Goal: Check status: Check status

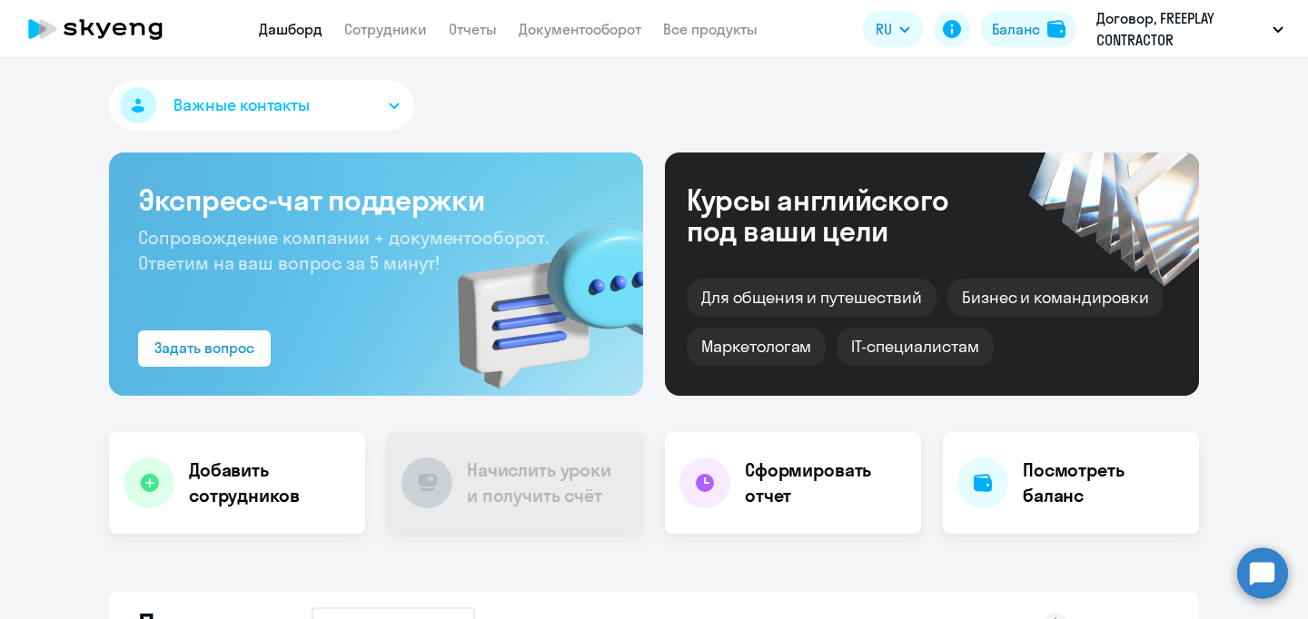
select select "30"
click at [1168, 41] on p "Договор, FREEPLAY CONTRACTOR" at bounding box center [1180, 29] width 169 height 44
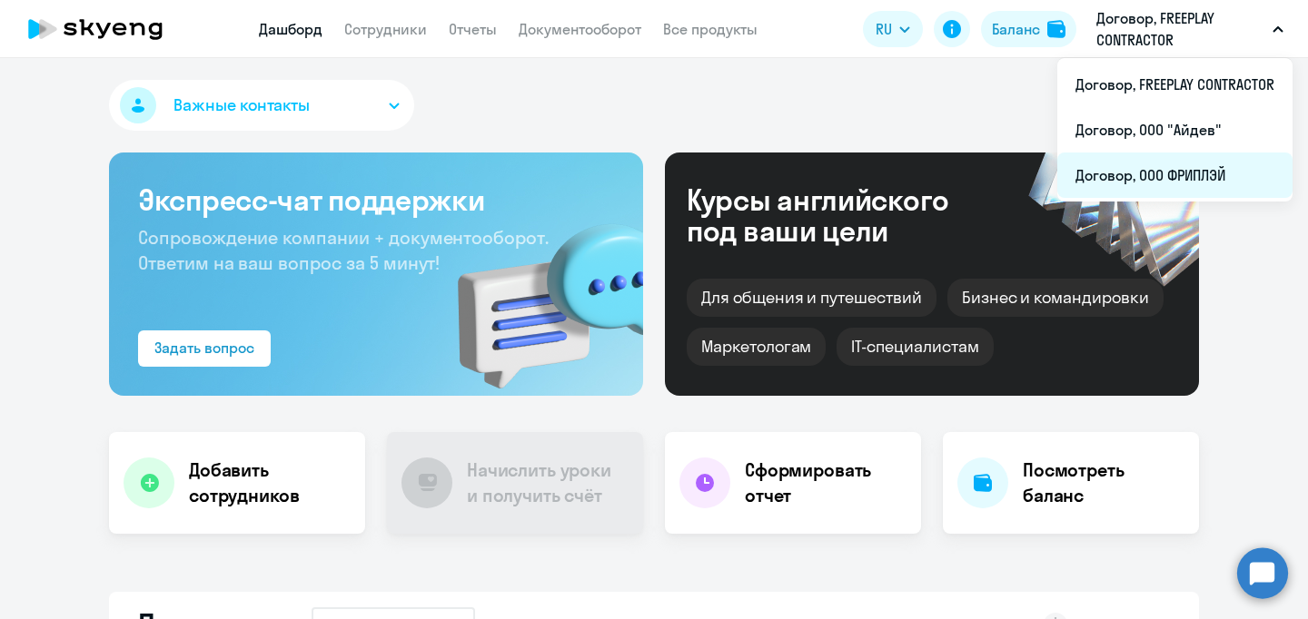
click at [1177, 176] on li "Договор, ООО ФРИПЛЭЙ" at bounding box center [1174, 175] width 235 height 45
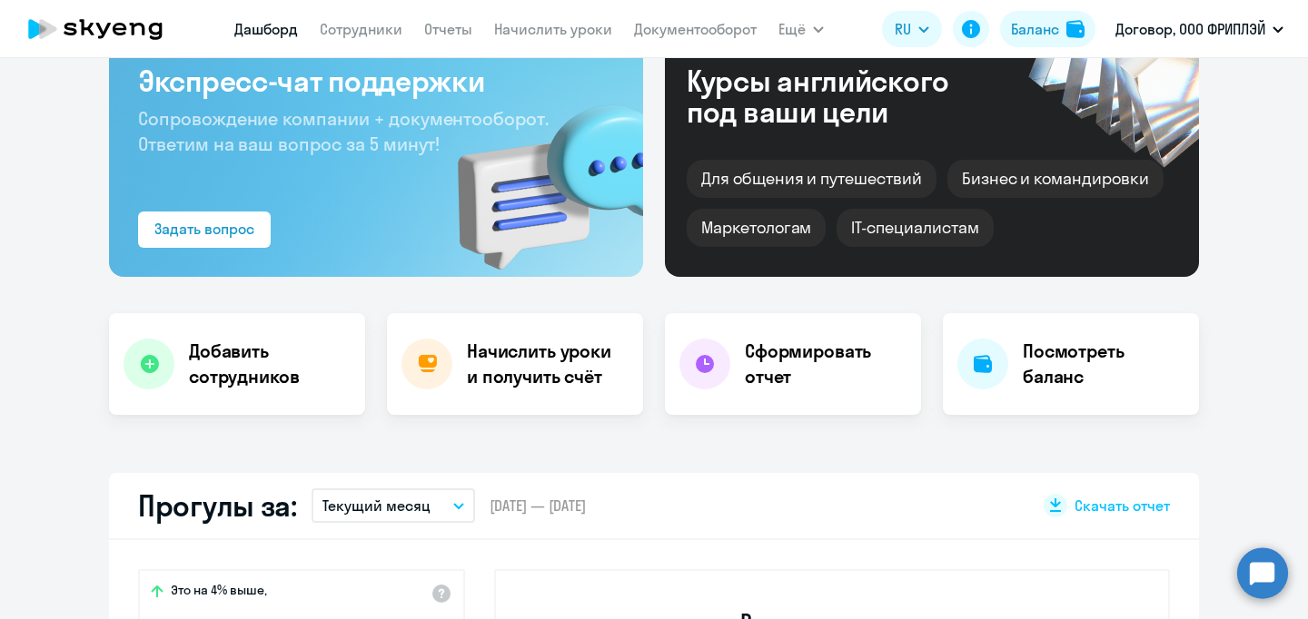
scroll to position [163, 0]
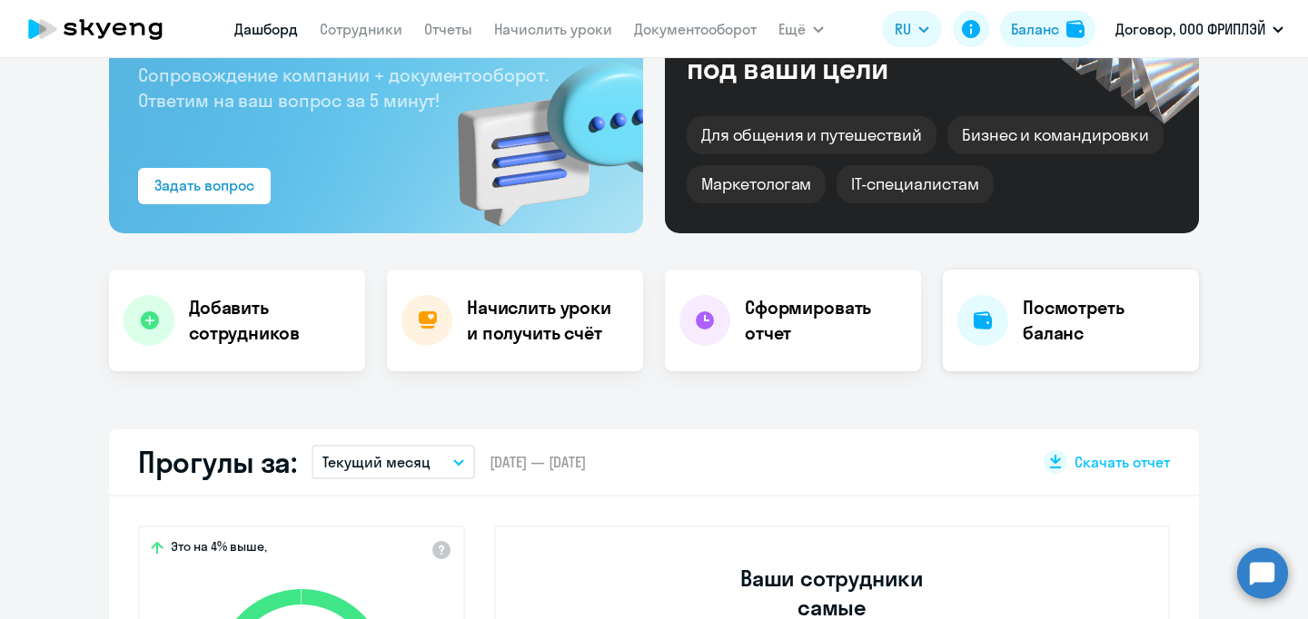
click at [1096, 323] on h4 "Посмотреть баланс" at bounding box center [1103, 320] width 162 height 51
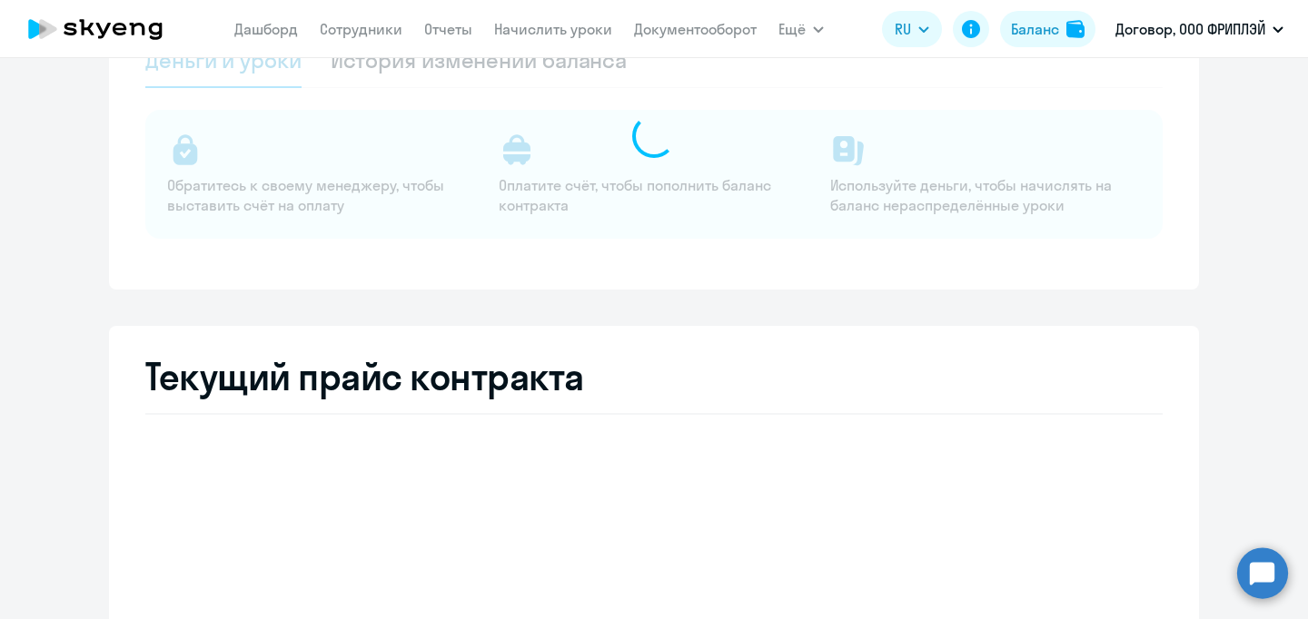
select select "english_adult_not_native_speaker"
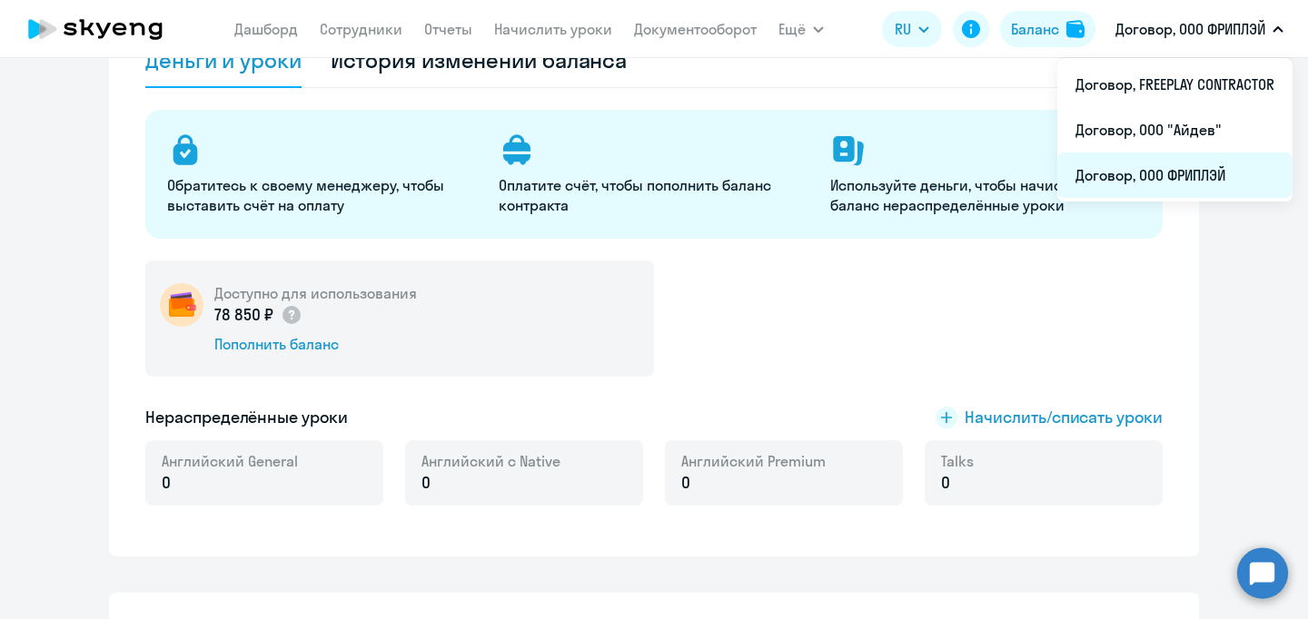
click at [1207, 166] on li "Договор, ООО ФРИПЛЭЙ" at bounding box center [1174, 175] width 235 height 45
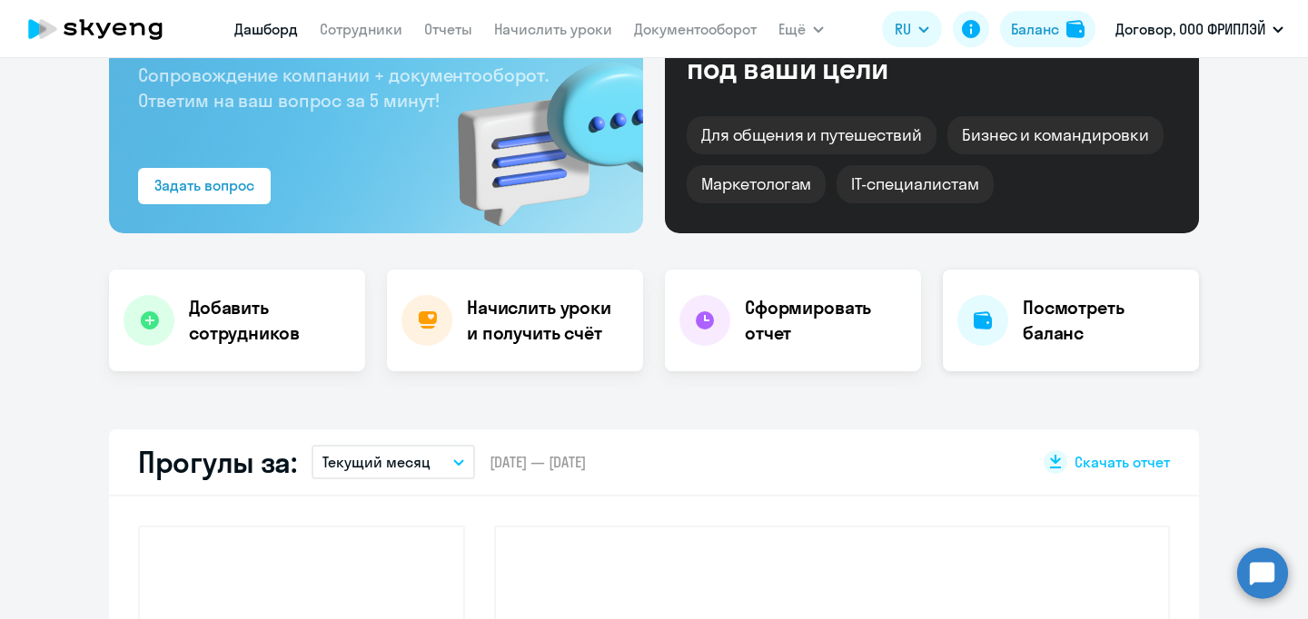
scroll to position [326, 0]
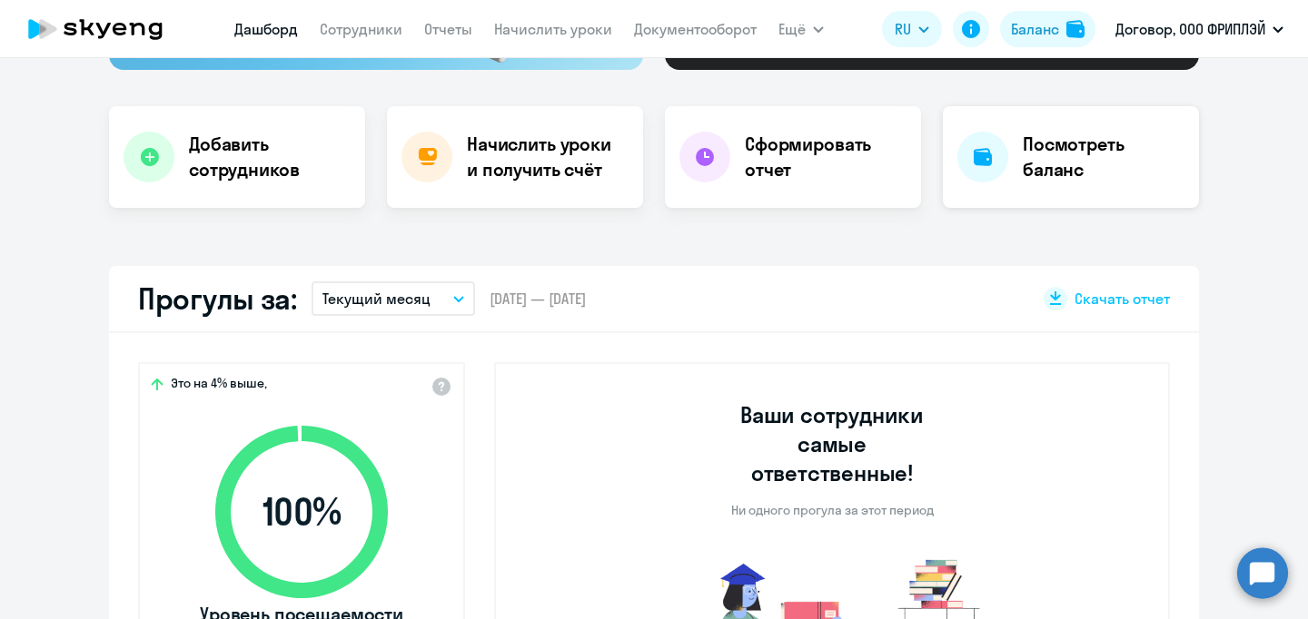
click at [1111, 124] on div "Посмотреть баланс" at bounding box center [1071, 157] width 256 height 102
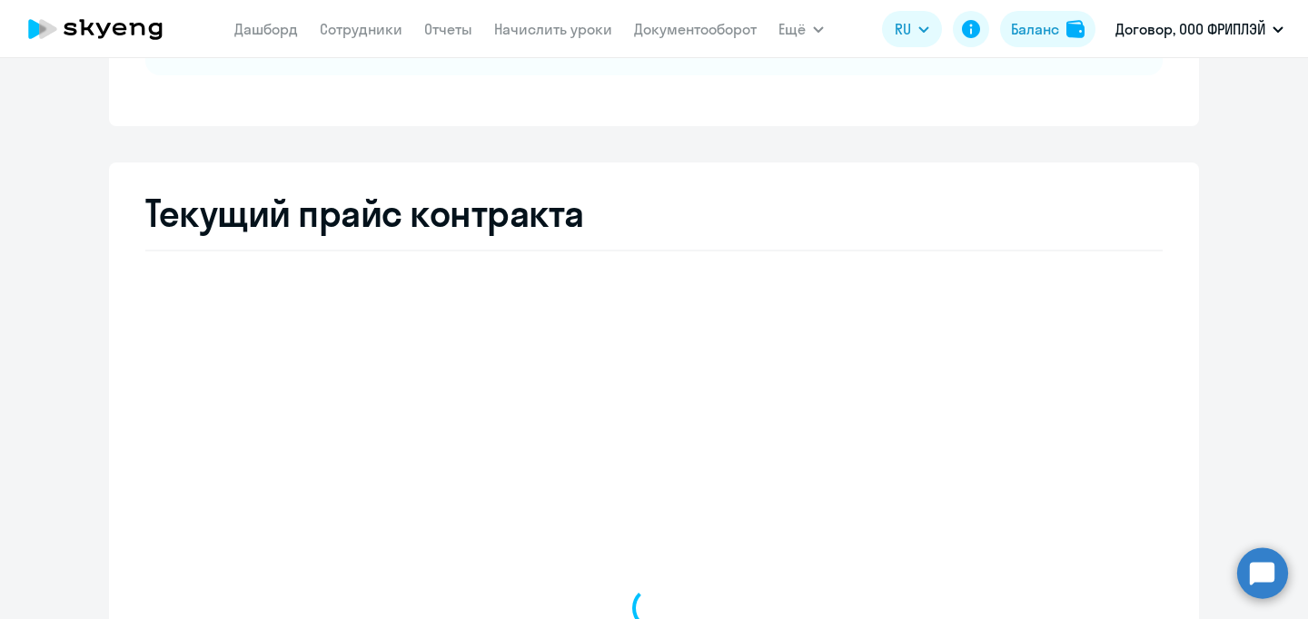
select select "english_adult_not_native_speaker"
